Goal: Find contact information: Find contact information

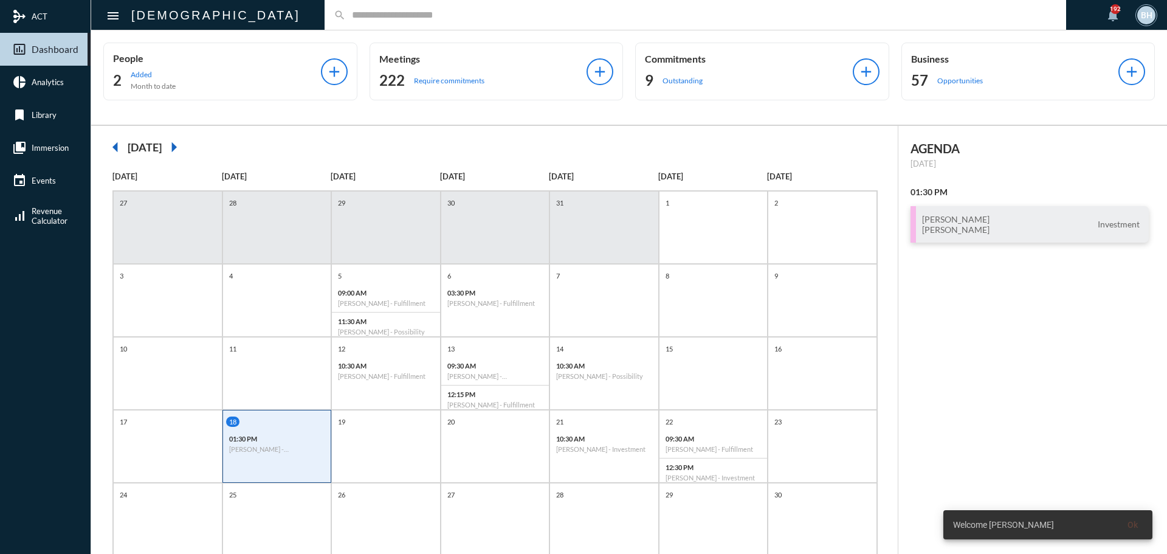
click at [429, 12] on input "text" at bounding box center [701, 15] width 711 height 10
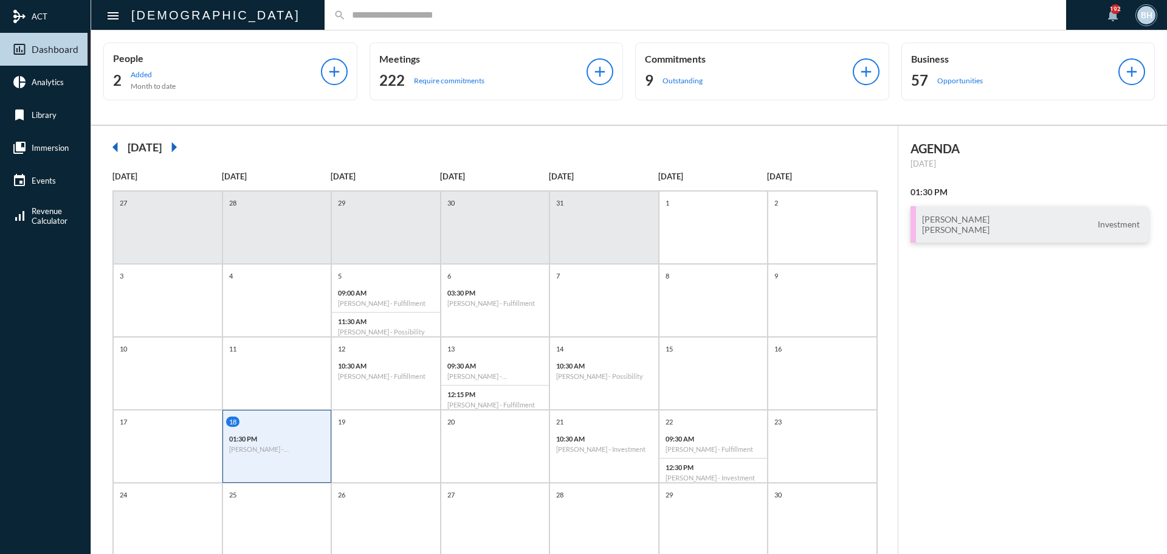
type input "*"
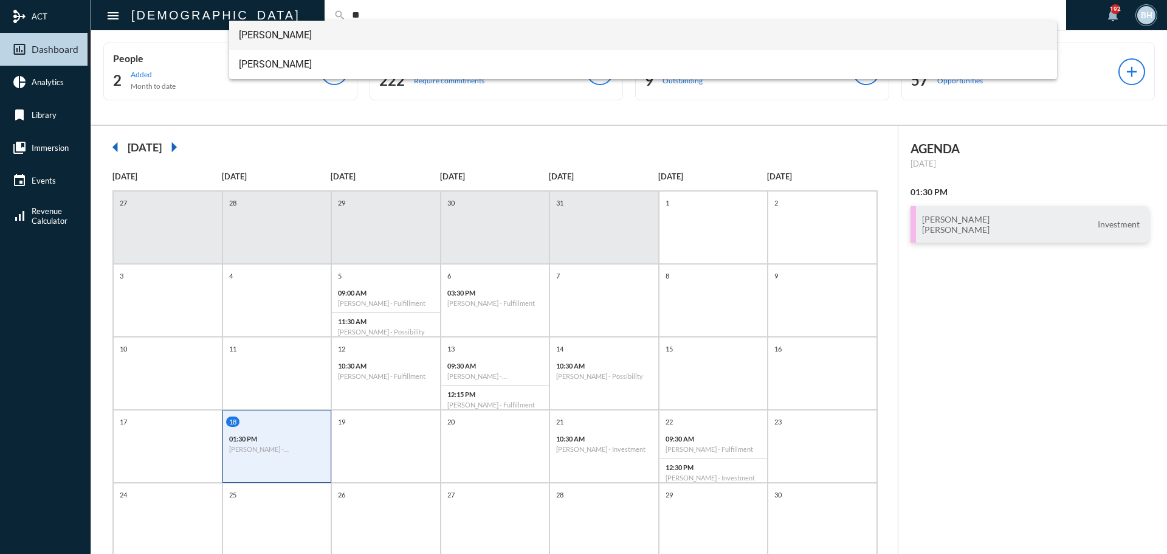
type input "**"
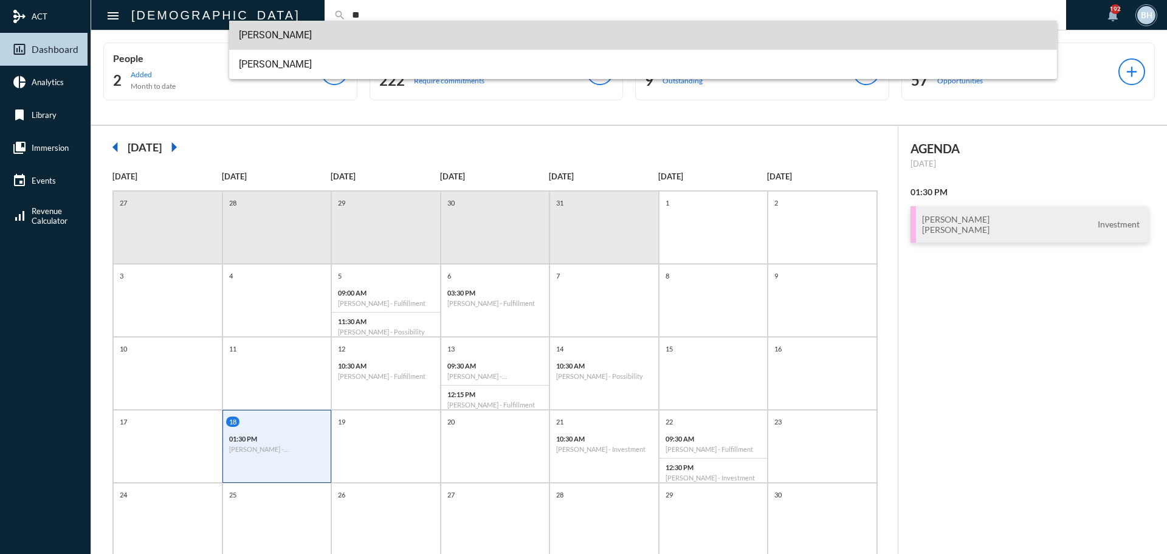
click at [273, 35] on span "[PERSON_NAME]" at bounding box center [643, 35] width 809 height 29
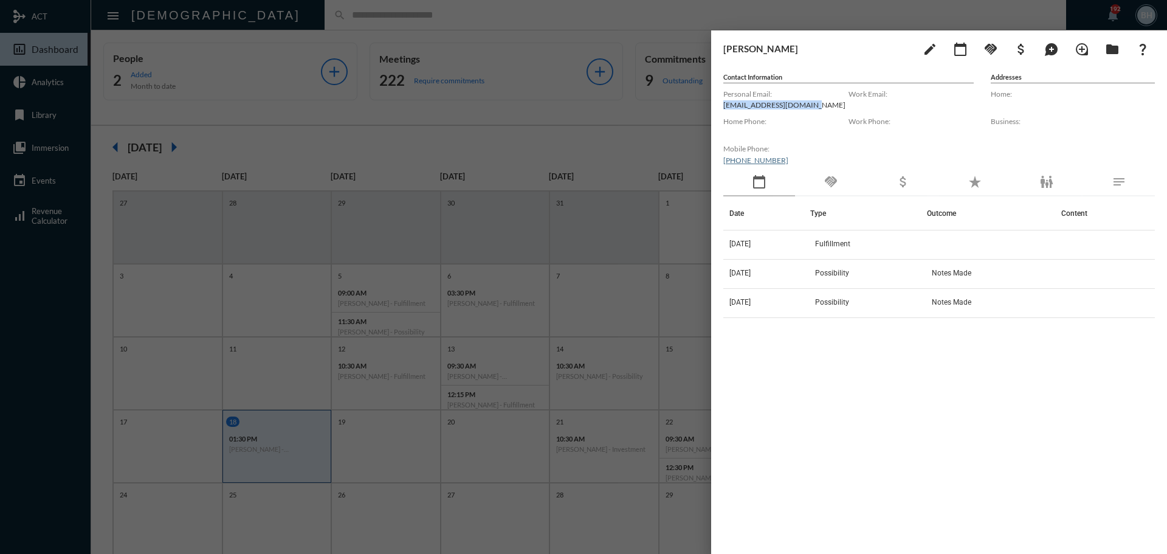
drag, startPoint x: 814, startPoint y: 105, endPoint x: 718, endPoint y: 109, distance: 96.2
click at [718, 109] on div "[PERSON_NAME] edit calendar_today handshake attach_money maps_ugc loupe folder …" at bounding box center [939, 288] width 456 height 517
copy p "[EMAIL_ADDRESS][DOMAIN_NAME]"
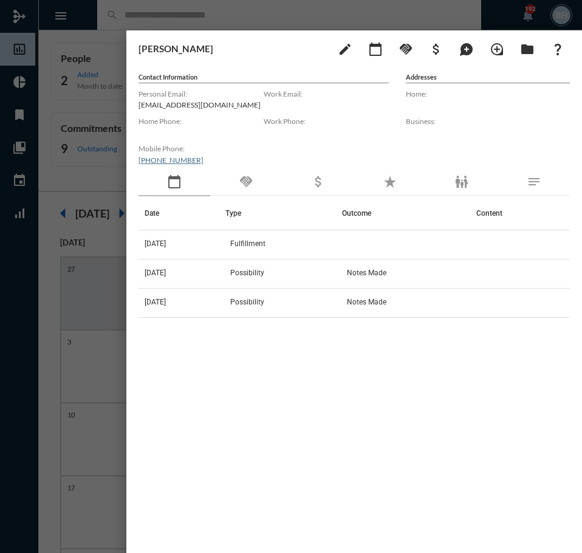
drag, startPoint x: 346, startPoint y: 357, endPoint x: 339, endPoint y: 347, distance: 13.0
click at [344, 358] on div "Date Type Outcome Content [DATE] Fulfillment [DATE] Possibility Notes Made [DAT…" at bounding box center [355, 358] width 432 height 325
drag, startPoint x: 182, startPoint y: 14, endPoint x: 304, endPoint y: 2, distance: 123.4
click at [187, 13] on div at bounding box center [291, 276] width 582 height 553
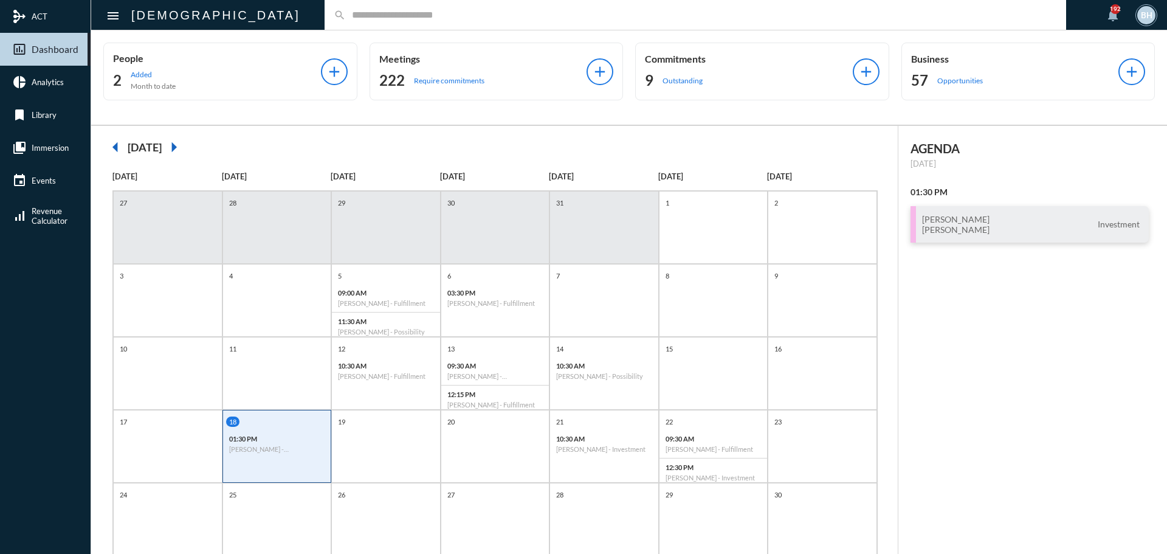
click at [1145, 15] on div "BH" at bounding box center [1146, 15] width 18 height 18
drag, startPoint x: 1094, startPoint y: 114, endPoint x: 1100, endPoint y: 111, distance: 7.1
click at [1098, 113] on section "exit_to_app Log Off" at bounding box center [1094, 117] width 128 height 24
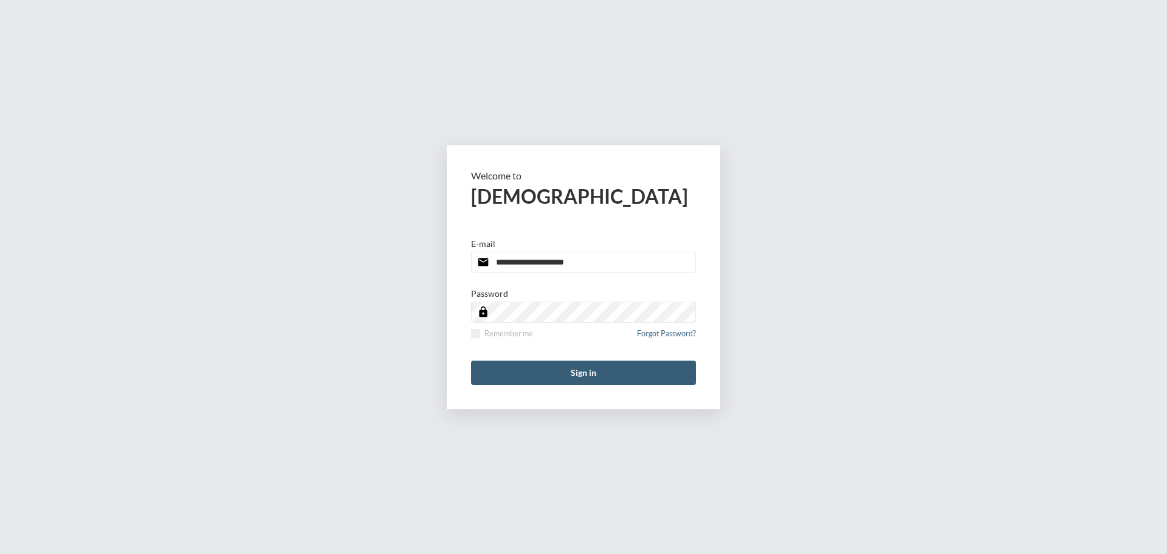
click at [609, 259] on input "**********" at bounding box center [583, 262] width 225 height 21
type input "**********"
click at [618, 363] on button "Sign in" at bounding box center [583, 372] width 225 height 24
